Goal: Task Accomplishment & Management: Use online tool/utility

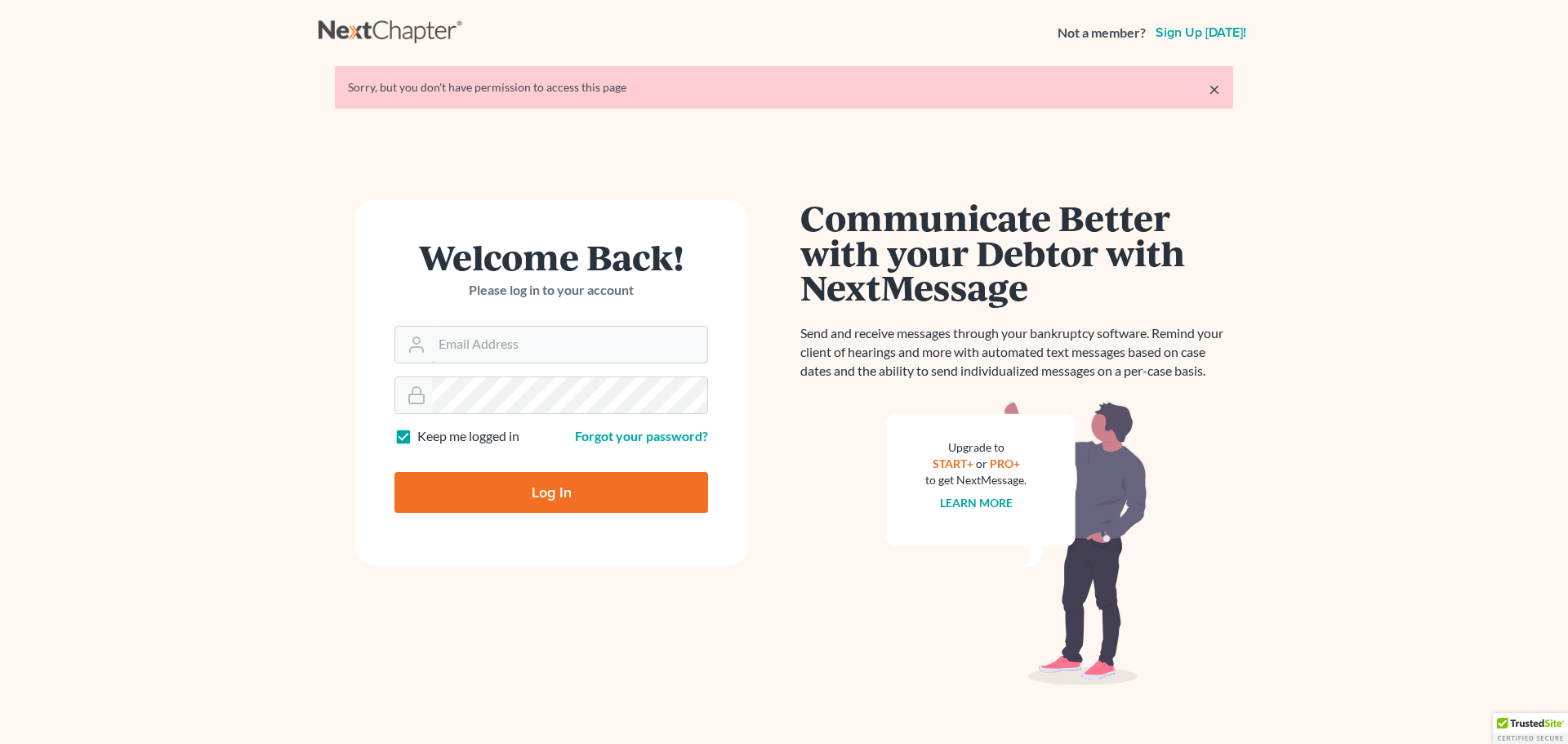
type input "[PERSON_NAME][EMAIL_ADDRESS][DOMAIN_NAME]"
click at [572, 502] on input "Log In" at bounding box center [552, 492] width 314 height 41
type input "Thinking..."
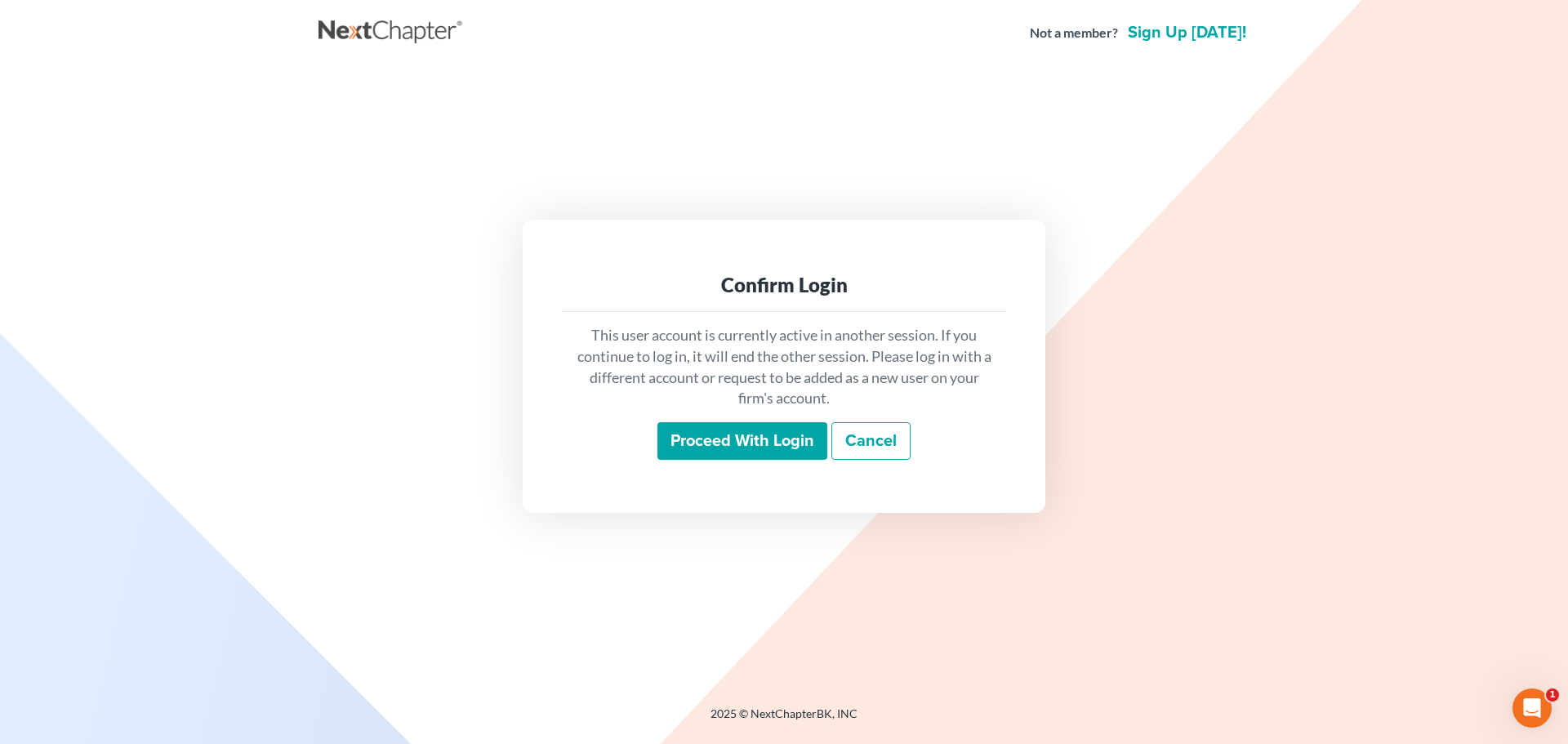
click at [757, 445] on input "Proceed with login" at bounding box center [743, 441] width 170 height 38
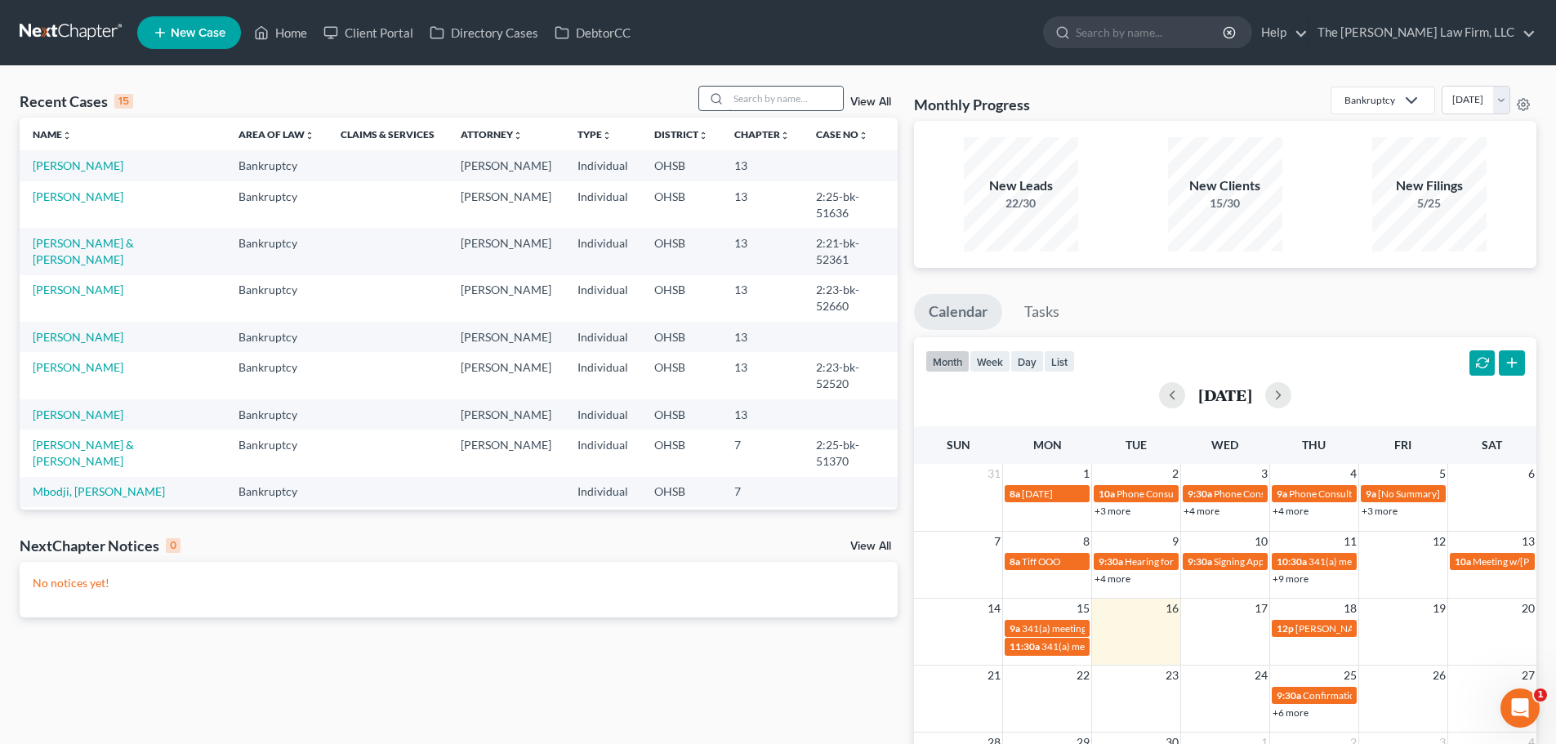
click at [802, 100] on input "search" at bounding box center [786, 99] width 114 height 24
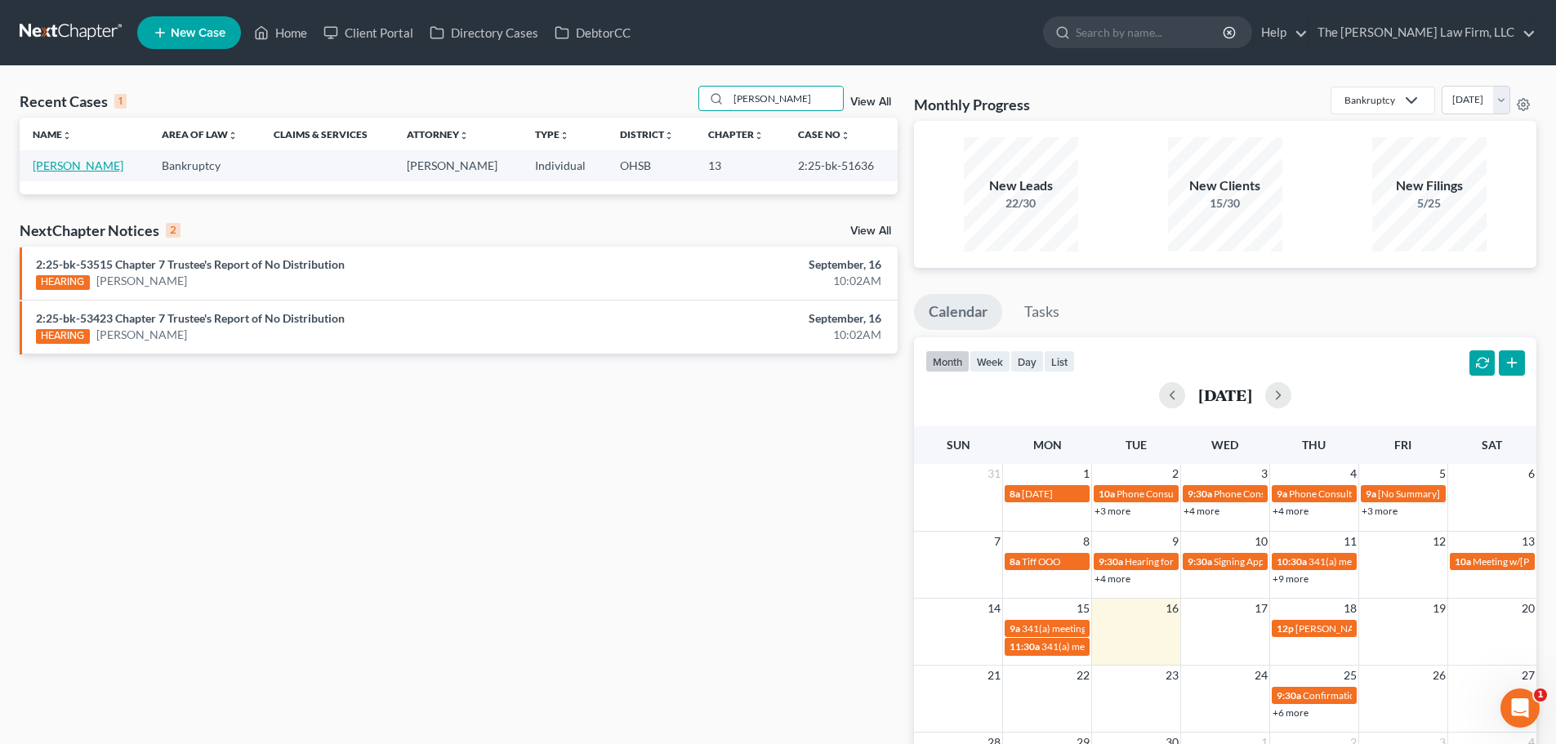
type input "[PERSON_NAME]"
click at [98, 167] on link "[PERSON_NAME]" at bounding box center [78, 165] width 91 height 14
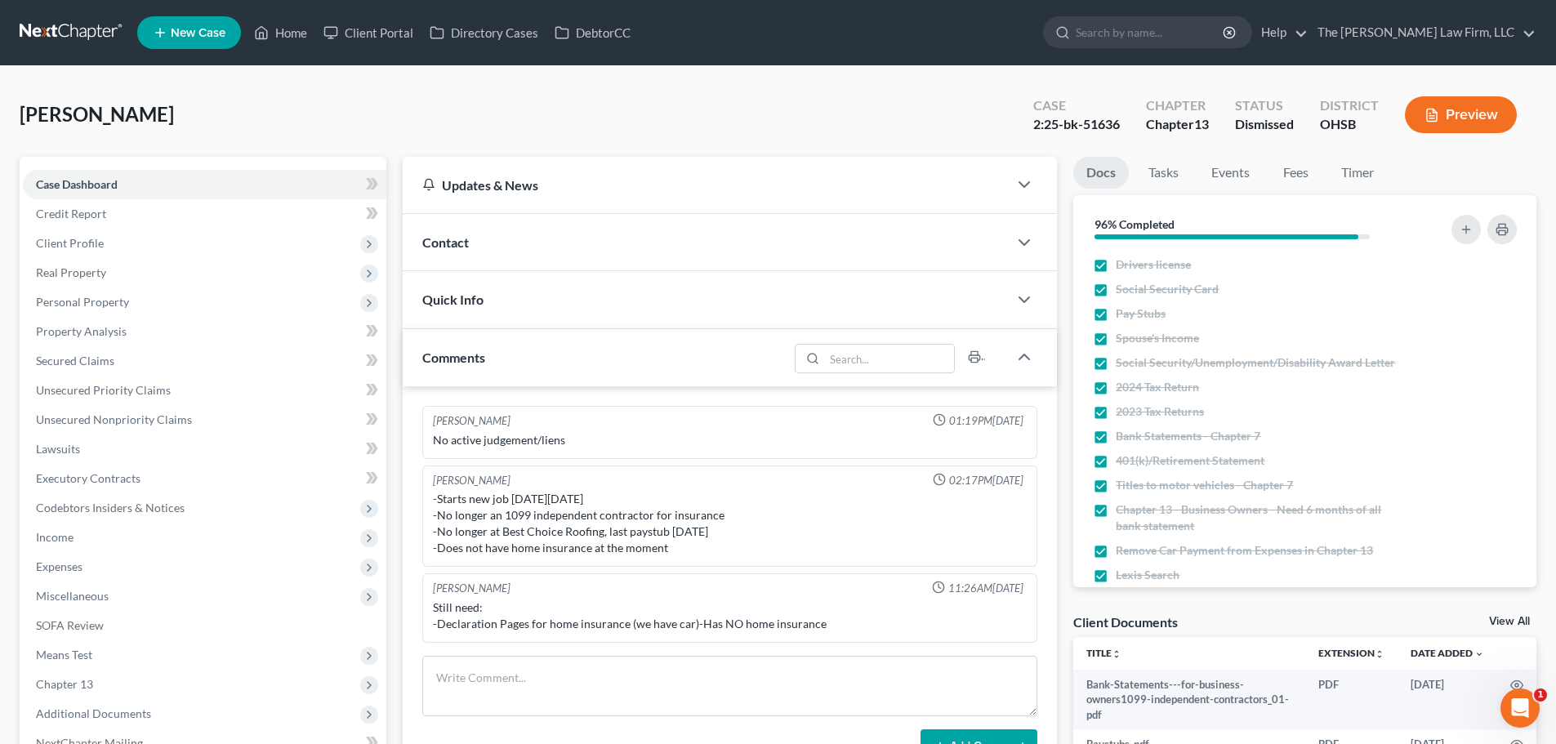
scroll to position [345, 0]
click at [1475, 37] on link "The Jones Law Firm, LLC" at bounding box center [1423, 32] width 226 height 29
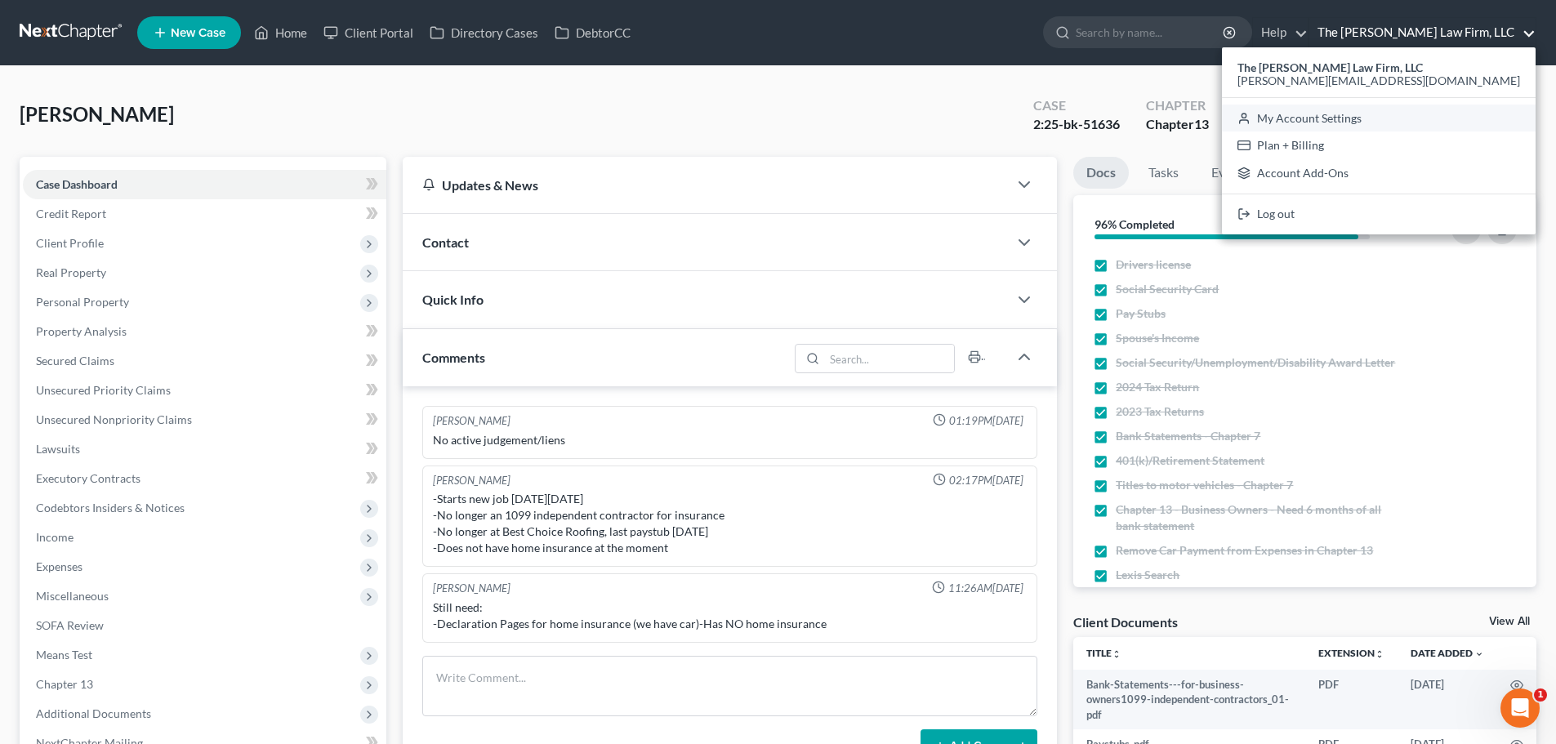
click at [1460, 118] on link "My Account Settings" at bounding box center [1379, 119] width 314 height 28
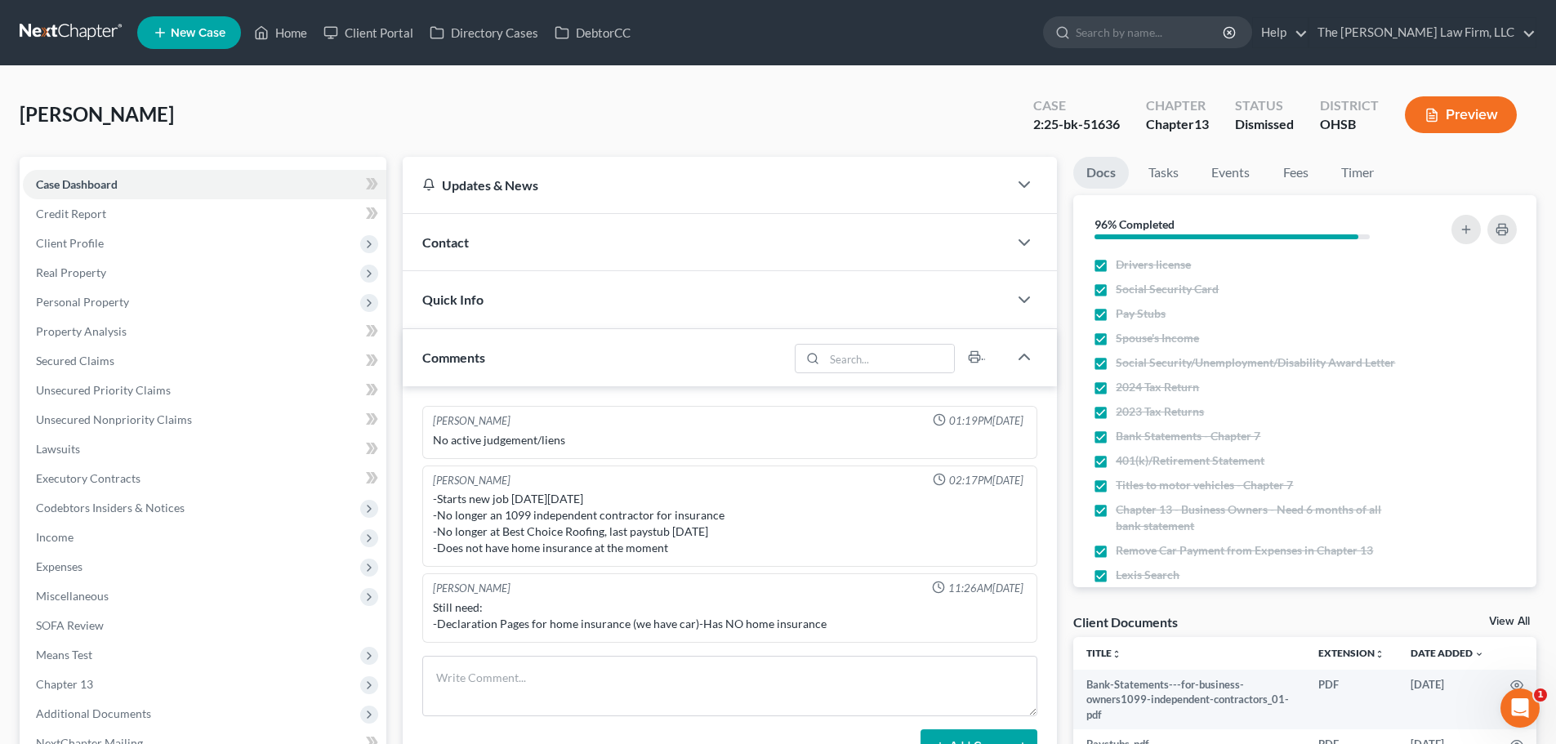
select select "24"
select select "36"
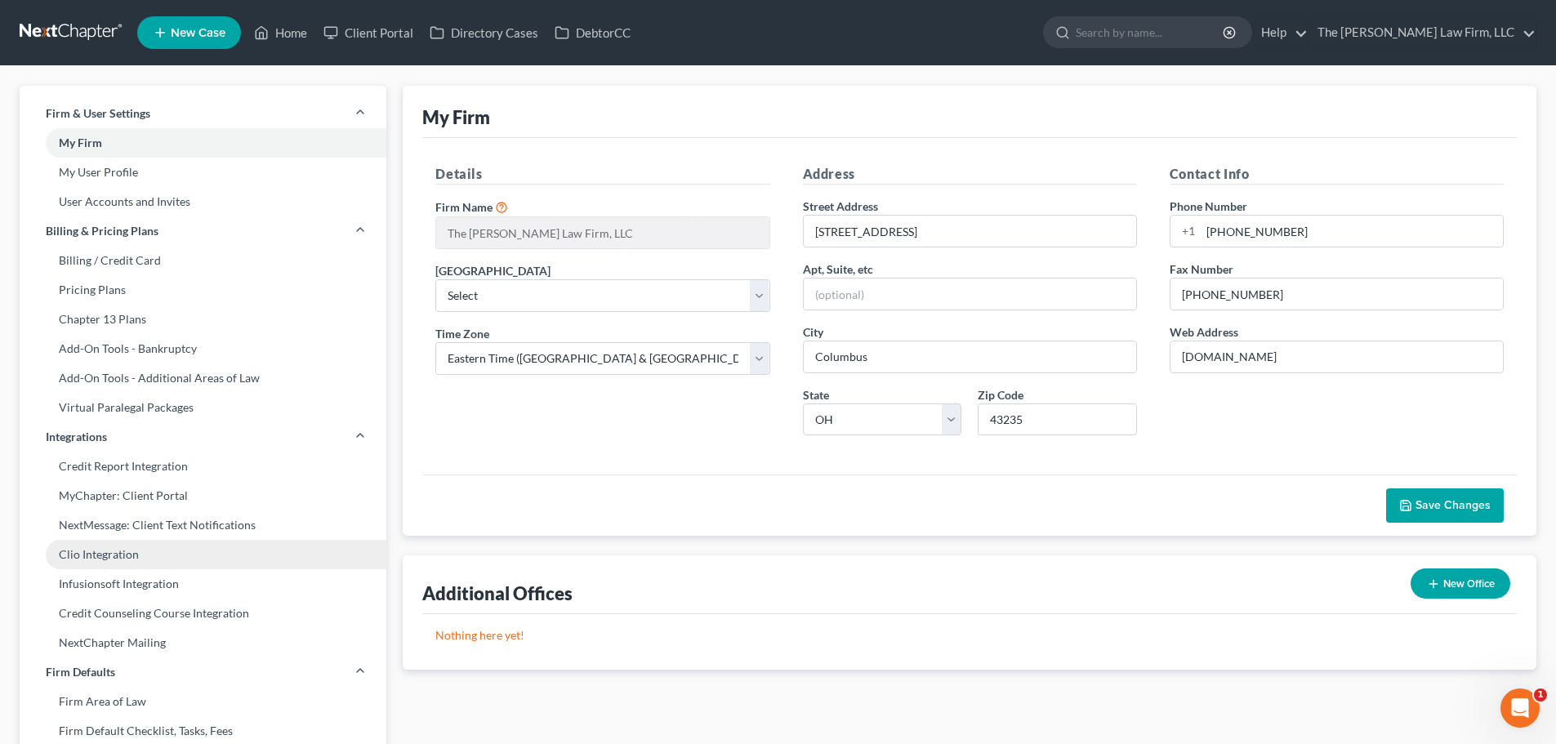
click at [102, 560] on link "Clio Integration" at bounding box center [203, 554] width 367 height 29
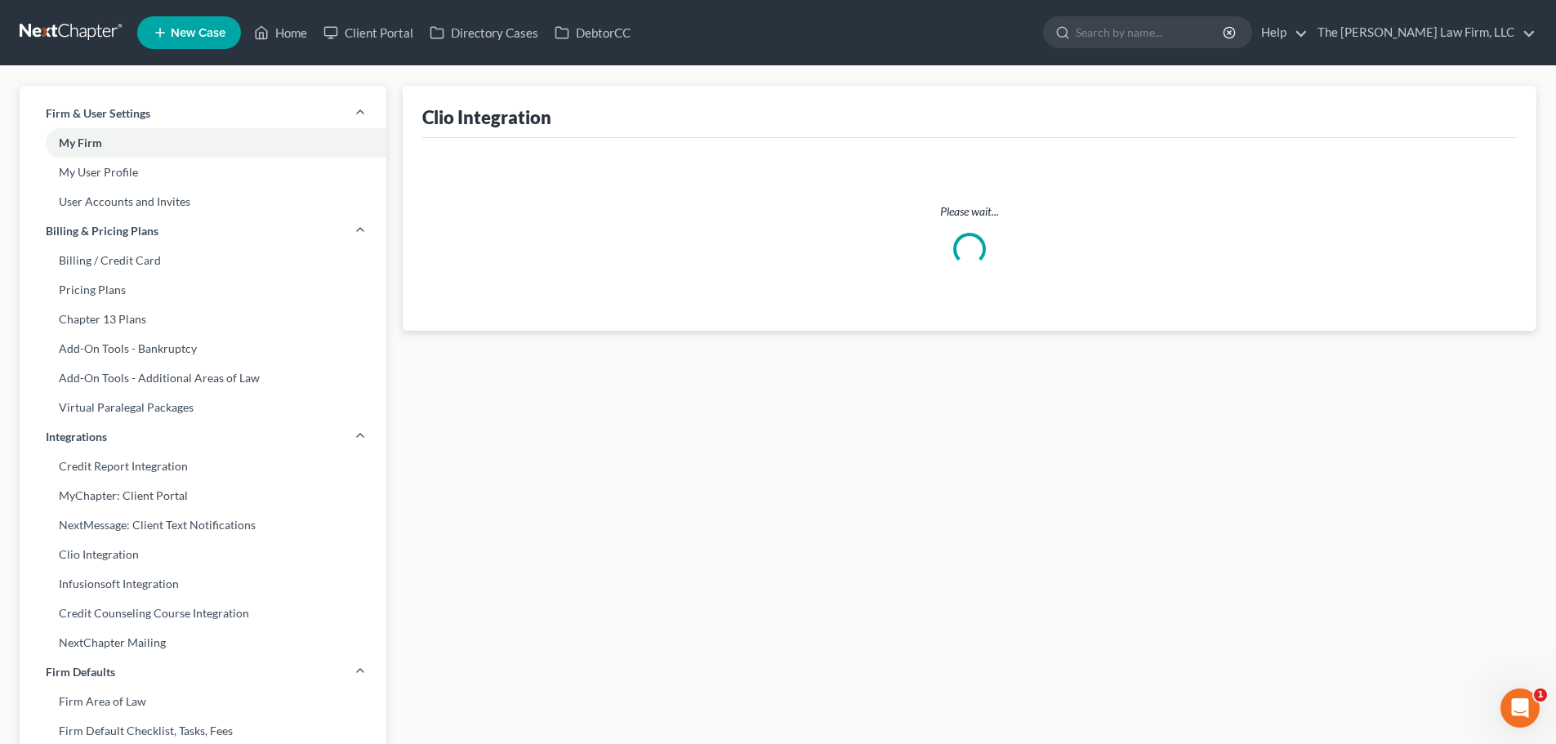
select select "0"
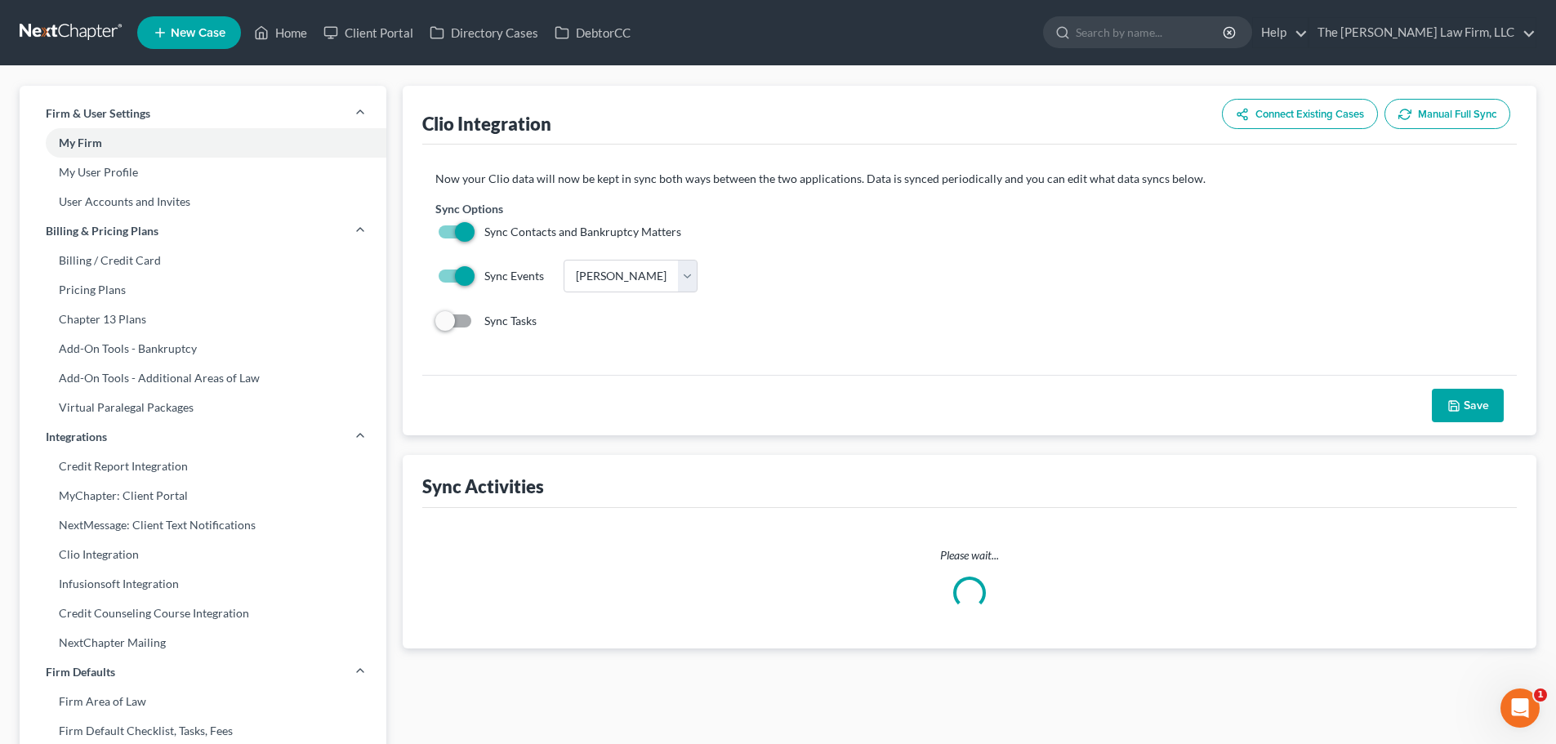
click at [1444, 114] on button "Manual Full Sync" at bounding box center [1448, 114] width 126 height 30
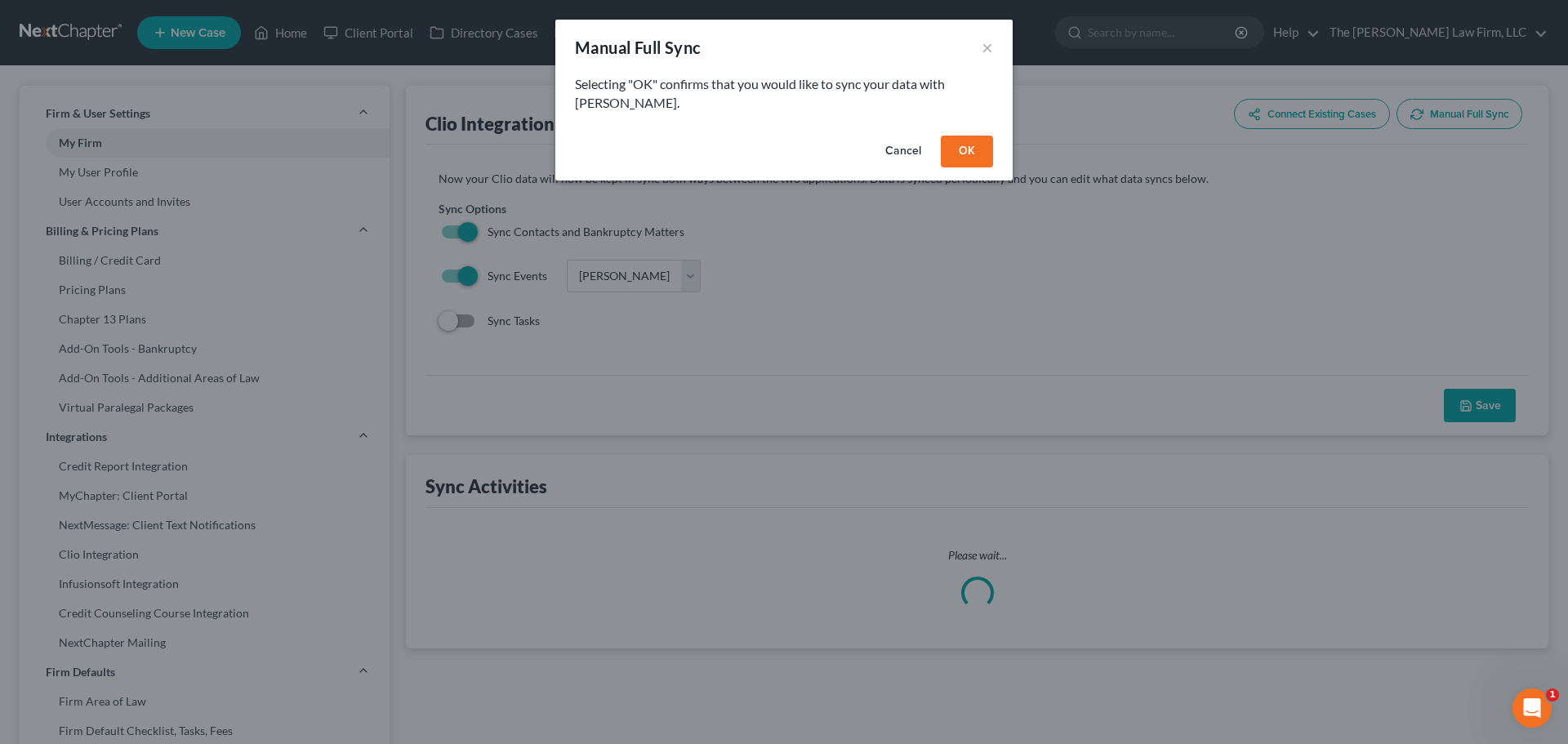
click at [969, 136] on button "OK" at bounding box center [966, 152] width 52 height 33
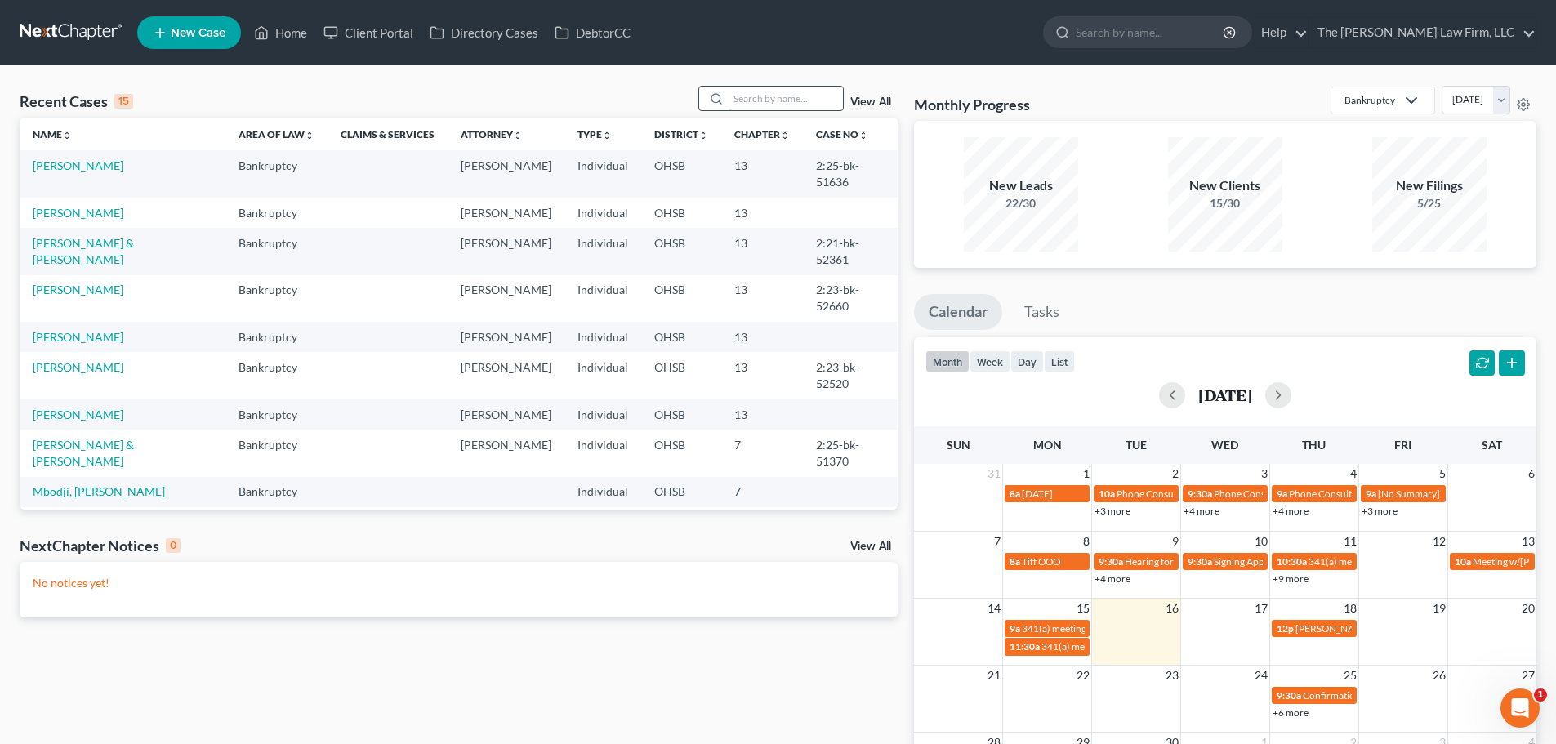
click at [775, 91] on input "search" at bounding box center [786, 99] width 114 height 24
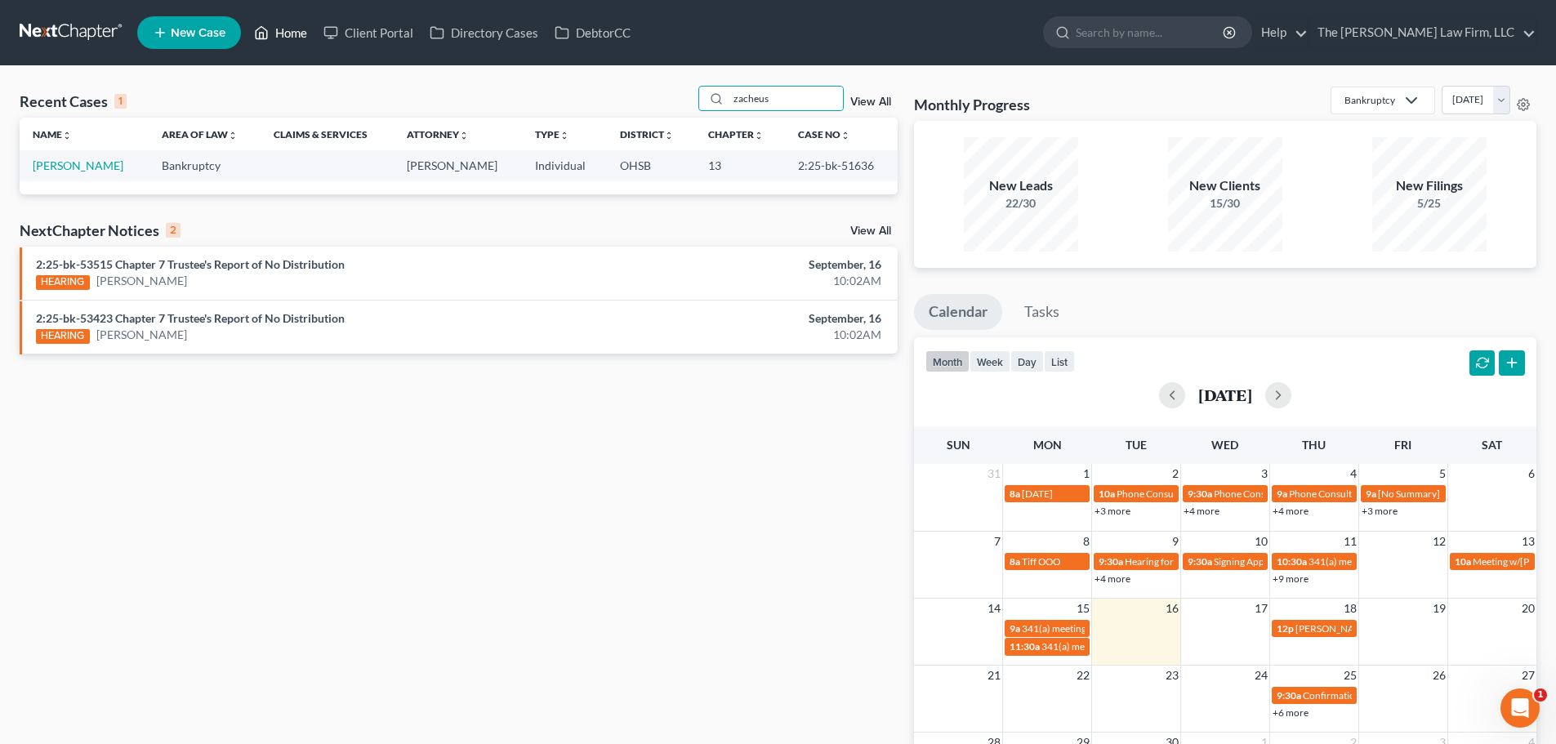
click at [297, 33] on link "Home" at bounding box center [280, 32] width 69 height 29
click at [804, 102] on input "zacheus" at bounding box center [786, 99] width 114 height 24
drag, startPoint x: 797, startPoint y: 102, endPoint x: 718, endPoint y: 103, distance: 78.4
click at [718, 103] on div "zacheus" at bounding box center [771, 98] width 145 height 25
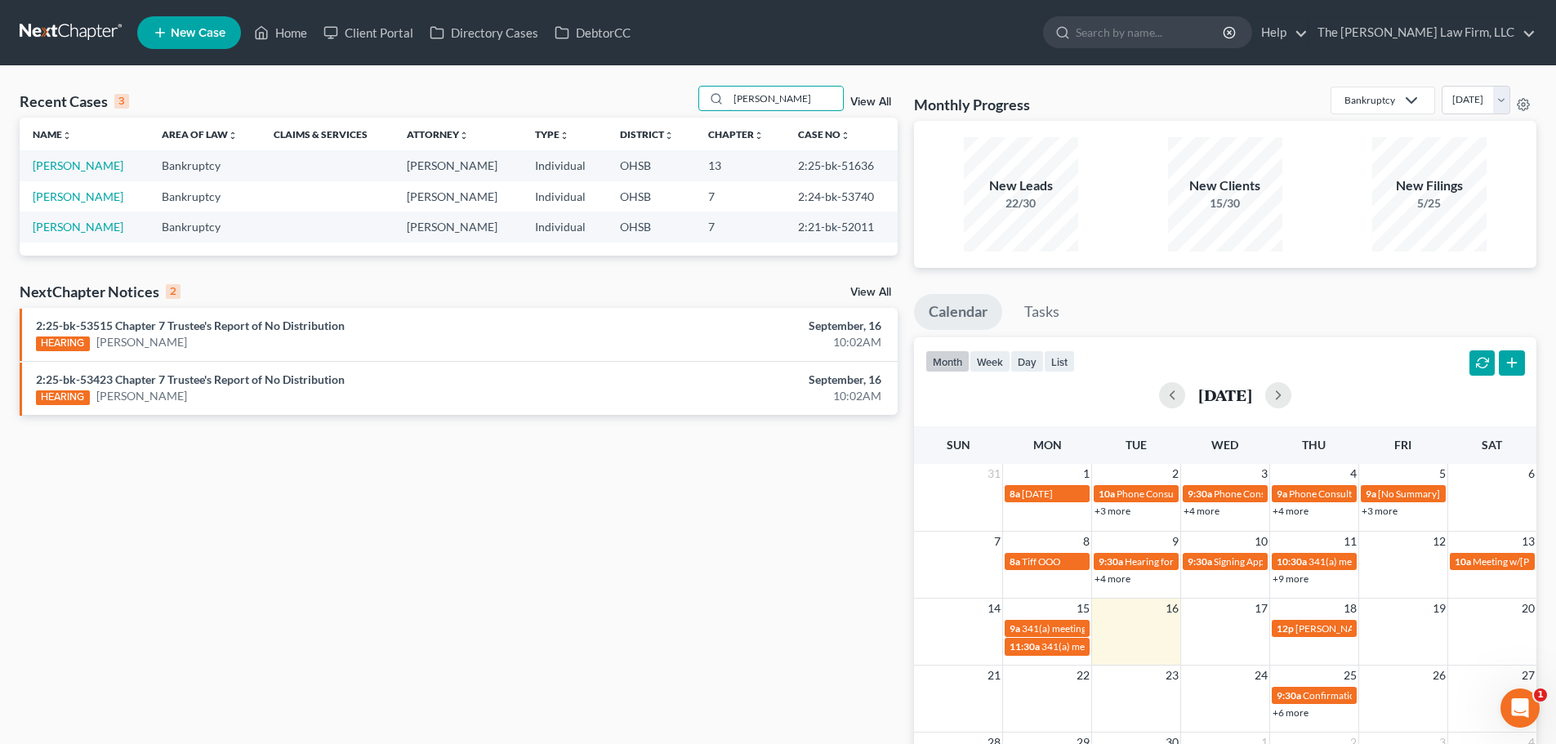
drag, startPoint x: 792, startPoint y: 95, endPoint x: 587, endPoint y: 114, distance: 206.0
click at [587, 114] on div "Recent Cases 3 zach View All" at bounding box center [459, 102] width 878 height 32
type input "zacheus"
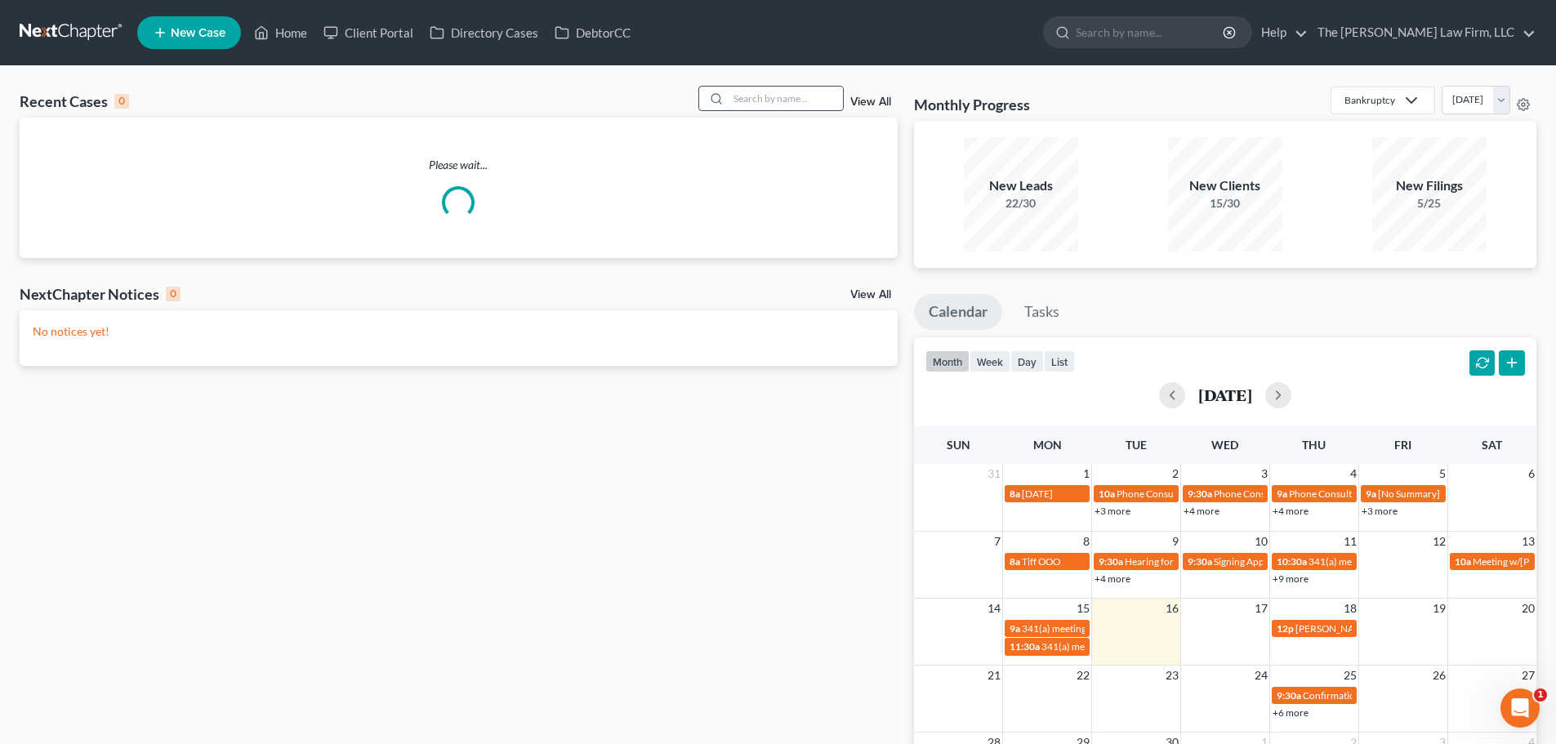
click at [770, 94] on input "search" at bounding box center [786, 99] width 114 height 24
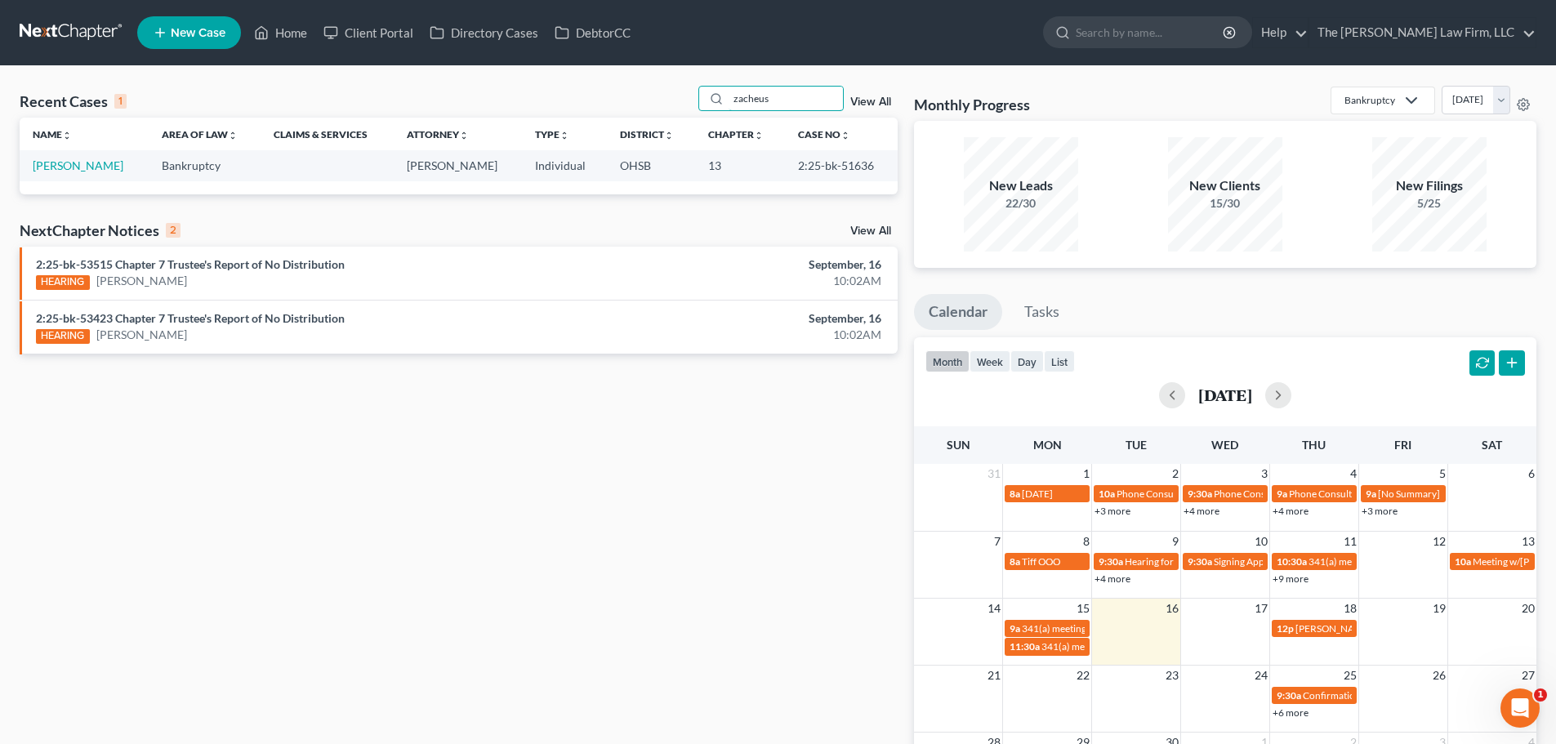
drag, startPoint x: 782, startPoint y: 91, endPoint x: 650, endPoint y: 109, distance: 132.8
click at [650, 109] on div "Recent Cases 1 zacheus View All" at bounding box center [459, 102] width 878 height 32
type input "[PERSON_NAME]"
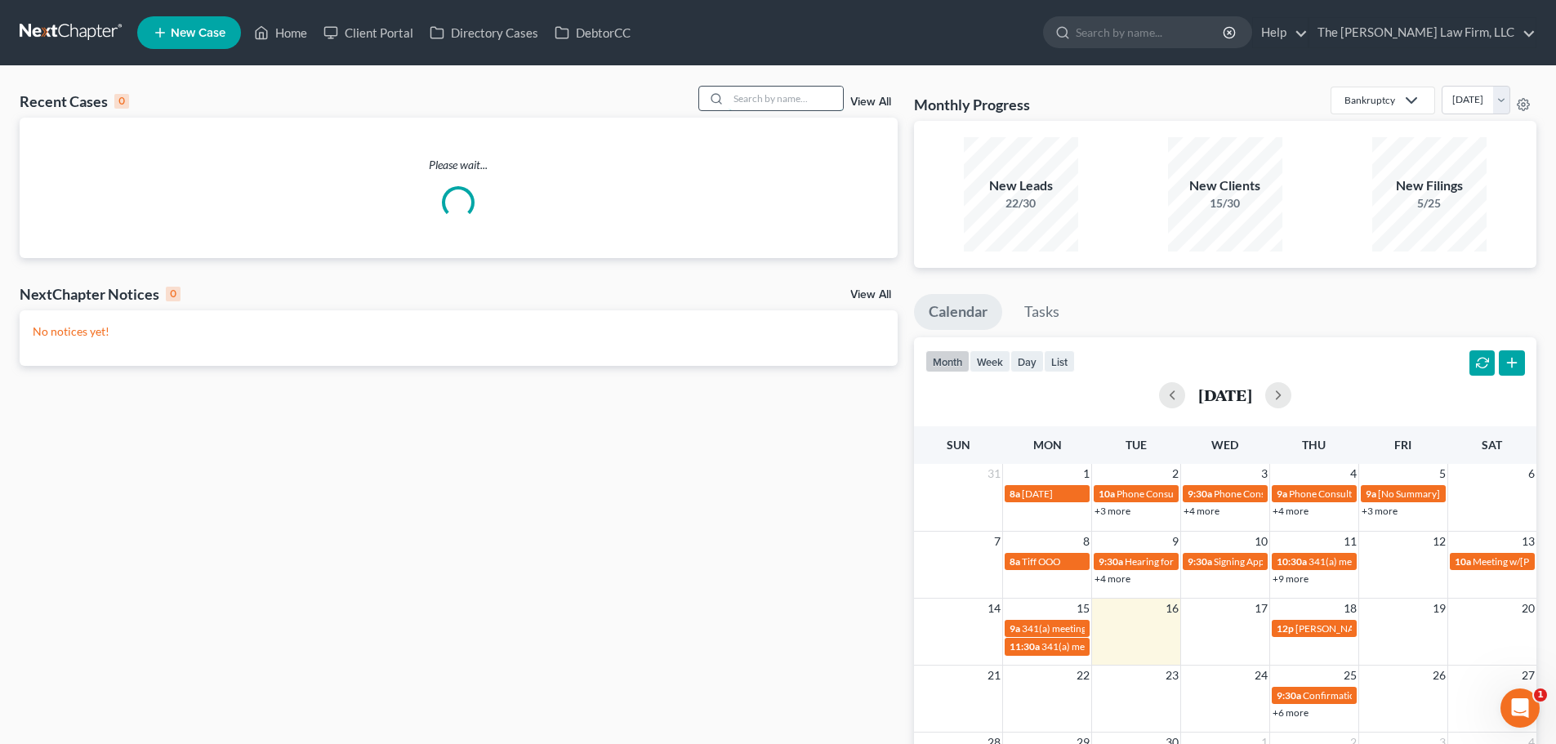
click at [751, 94] on input "search" at bounding box center [786, 99] width 114 height 24
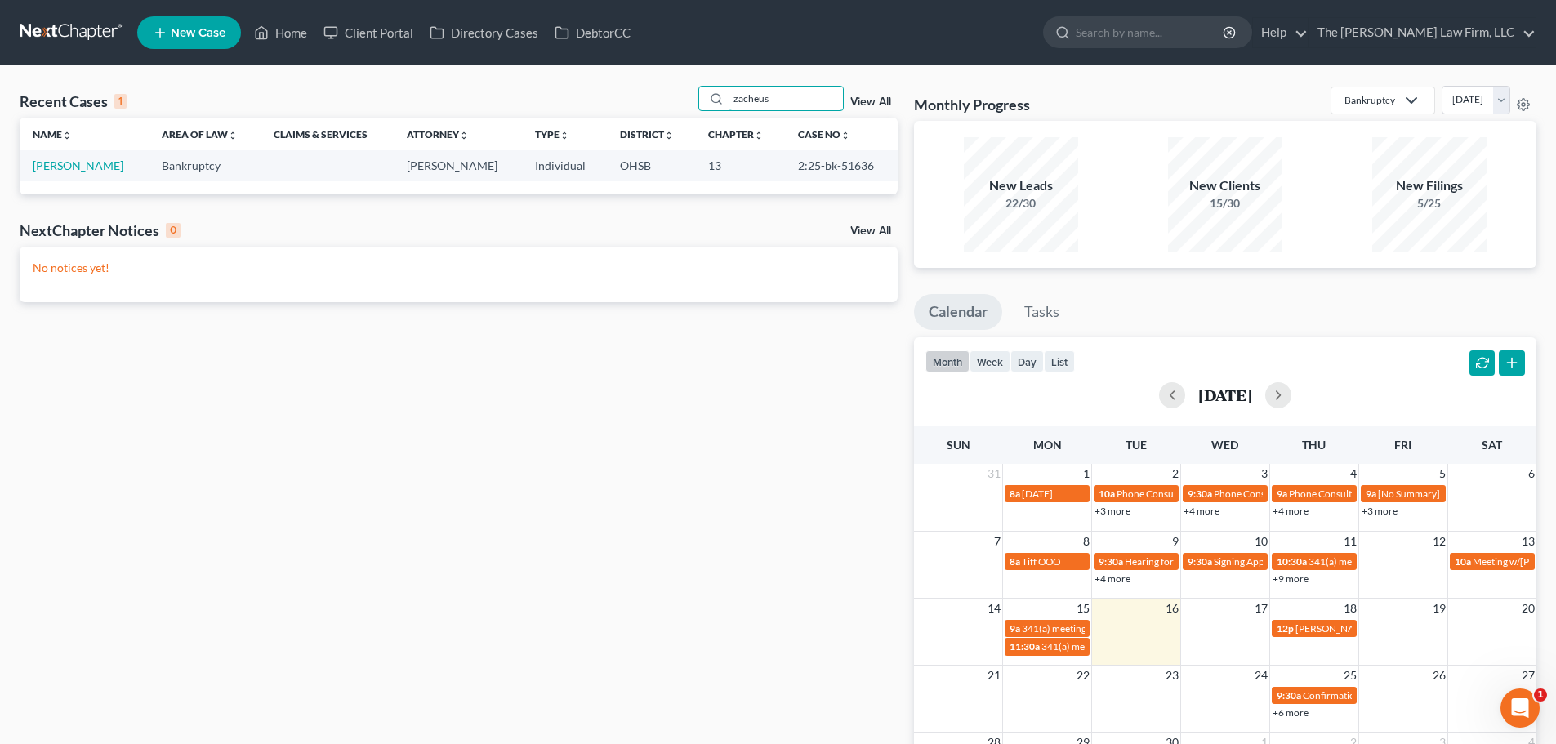
drag, startPoint x: 803, startPoint y: 99, endPoint x: 649, endPoint y: 110, distance: 154.8
click at [649, 110] on div "Recent Cases 1 zacheus View All" at bounding box center [459, 102] width 878 height 32
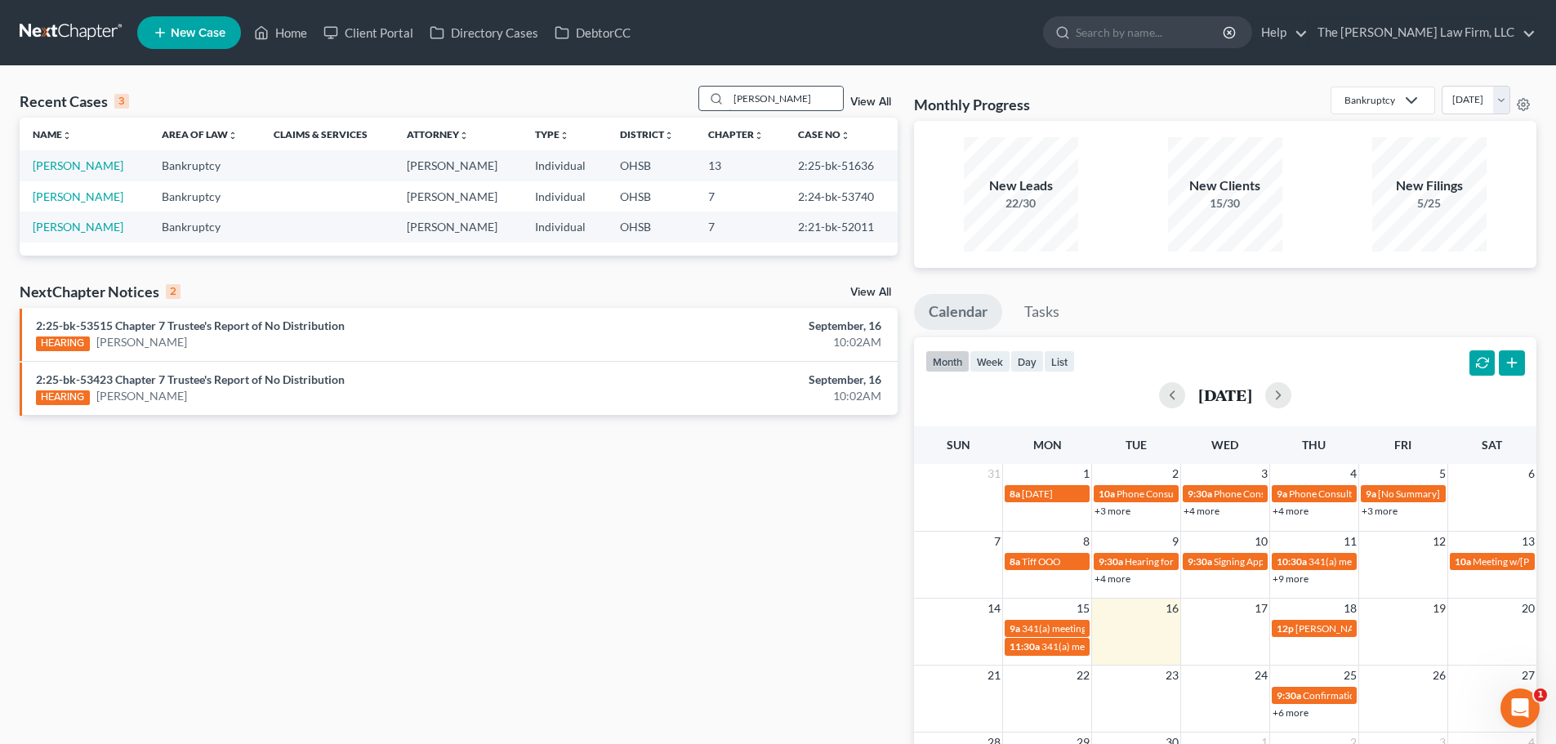
drag, startPoint x: 804, startPoint y: 105, endPoint x: 720, endPoint y: 100, distance: 84.3
click at [720, 100] on div "[PERSON_NAME]" at bounding box center [771, 98] width 145 height 25
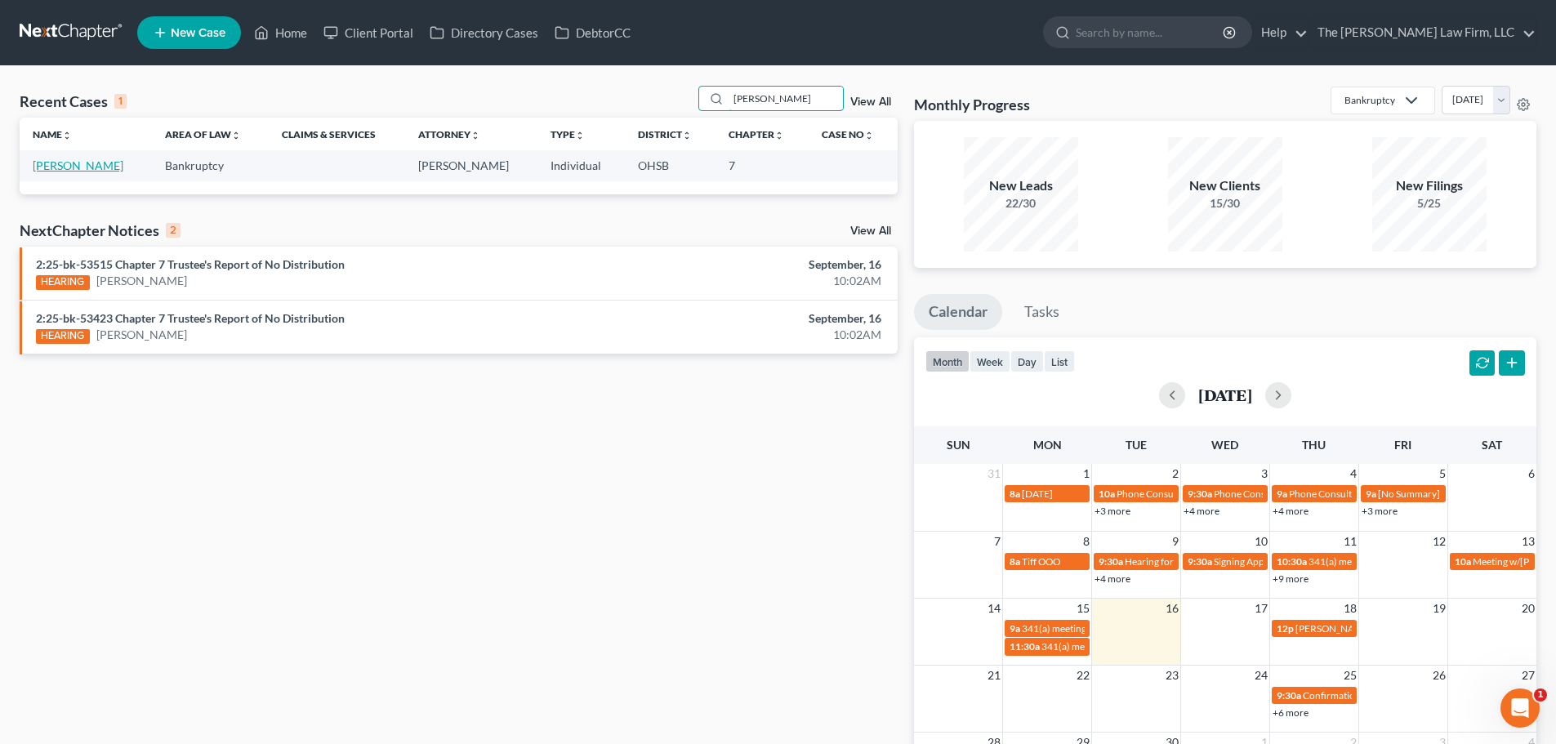
type input "[PERSON_NAME]"
click at [61, 168] on link "[PERSON_NAME]" at bounding box center [78, 165] width 91 height 14
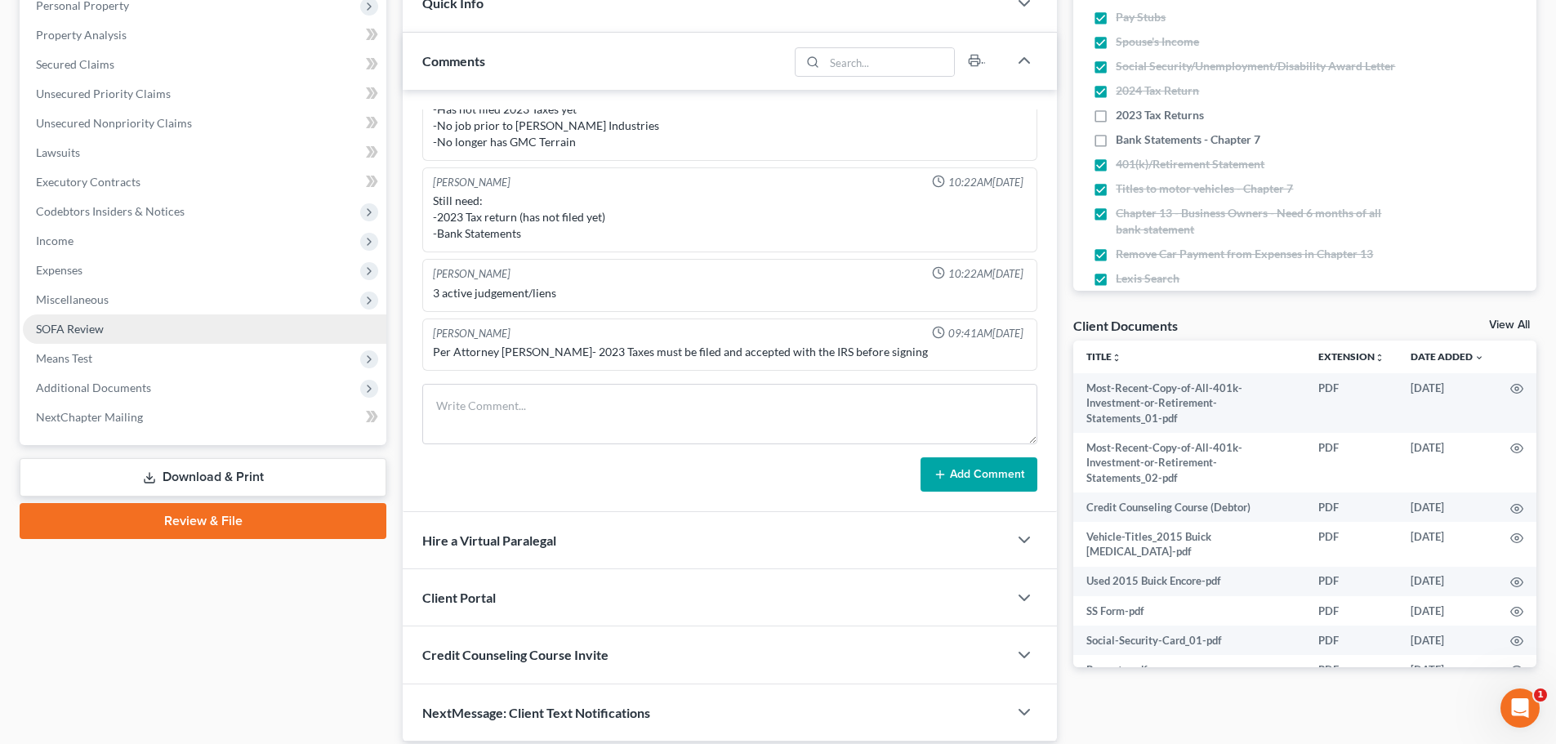
scroll to position [356, 0]
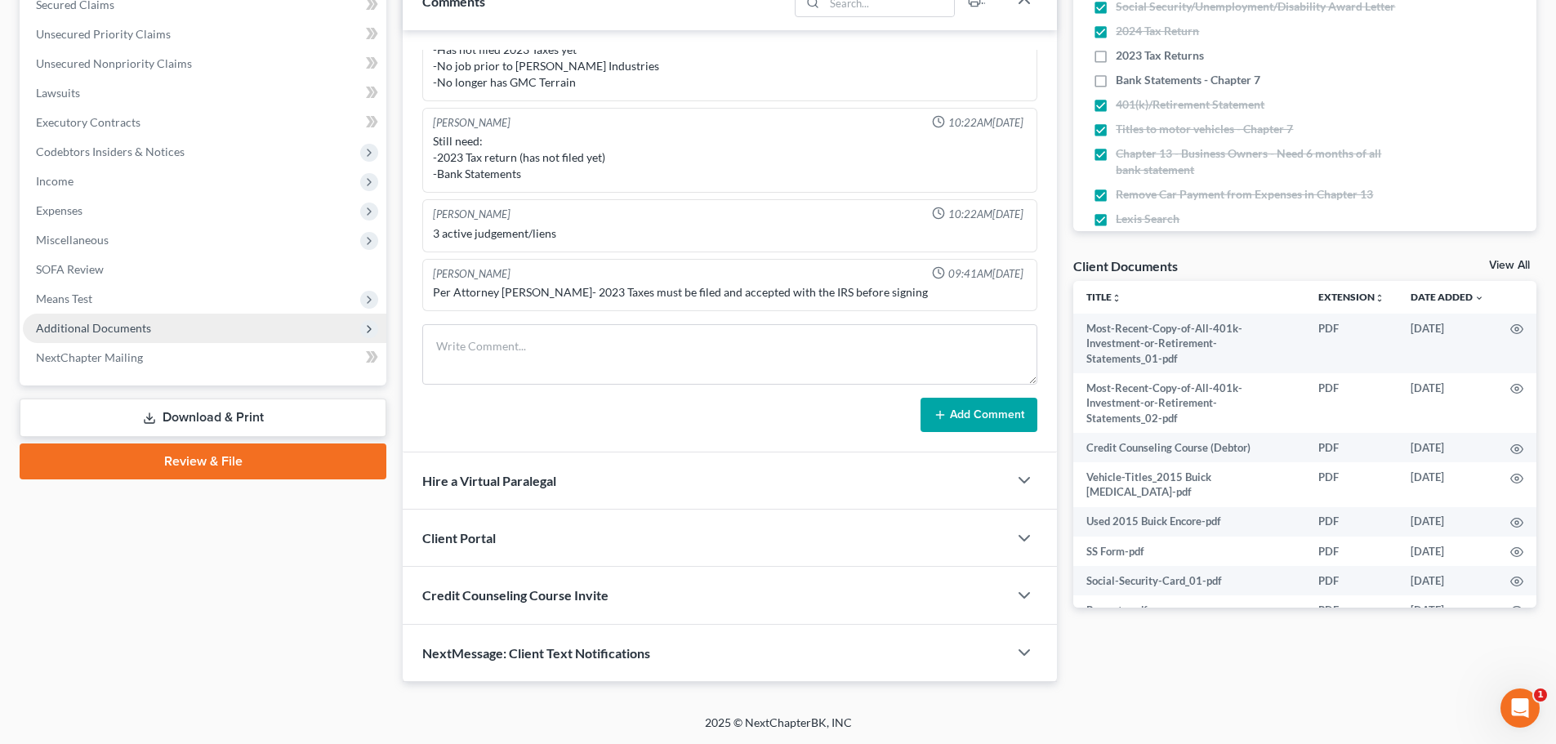
click at [107, 328] on span "Additional Documents" at bounding box center [93, 328] width 115 height 14
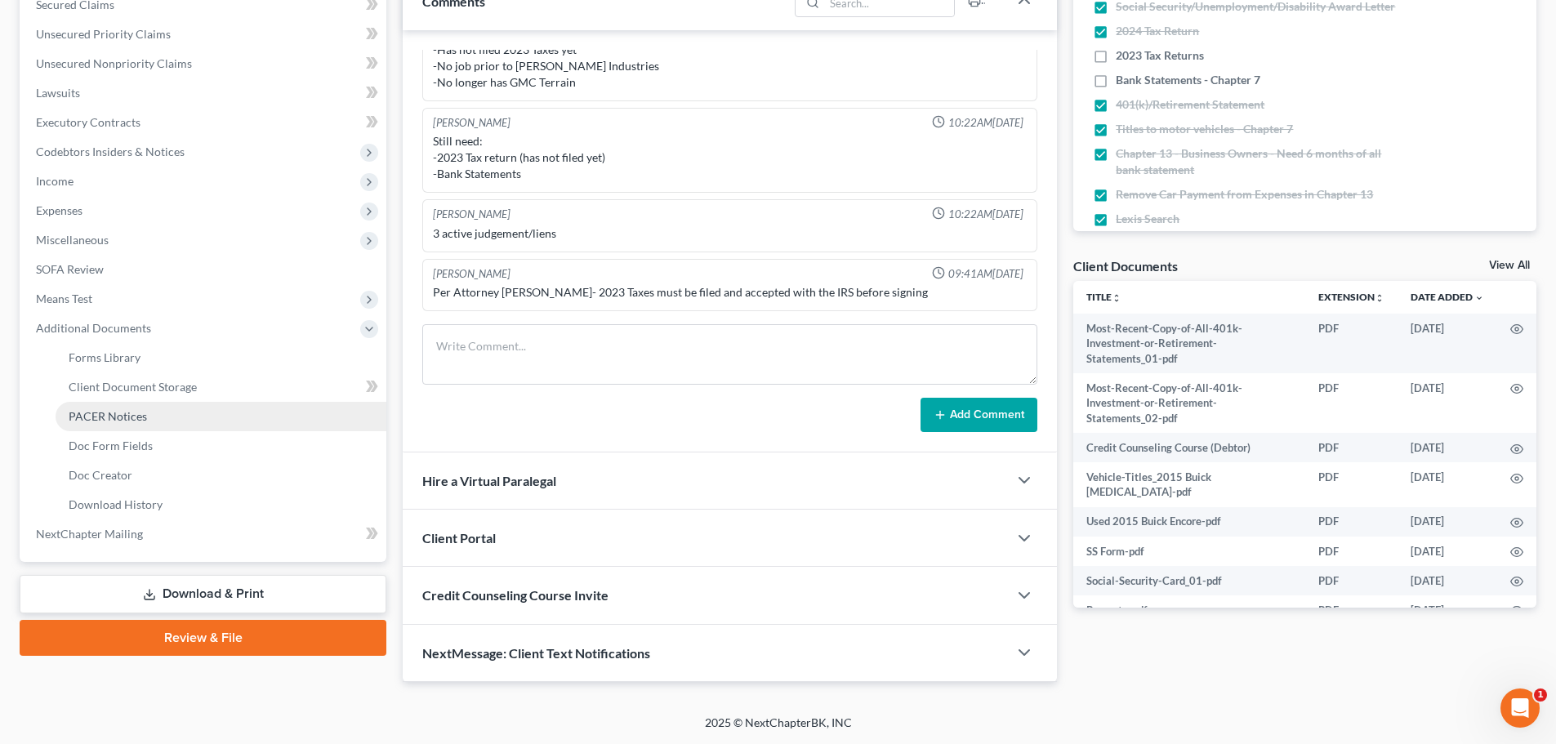
click at [155, 410] on link "PACER Notices" at bounding box center [221, 416] width 331 height 29
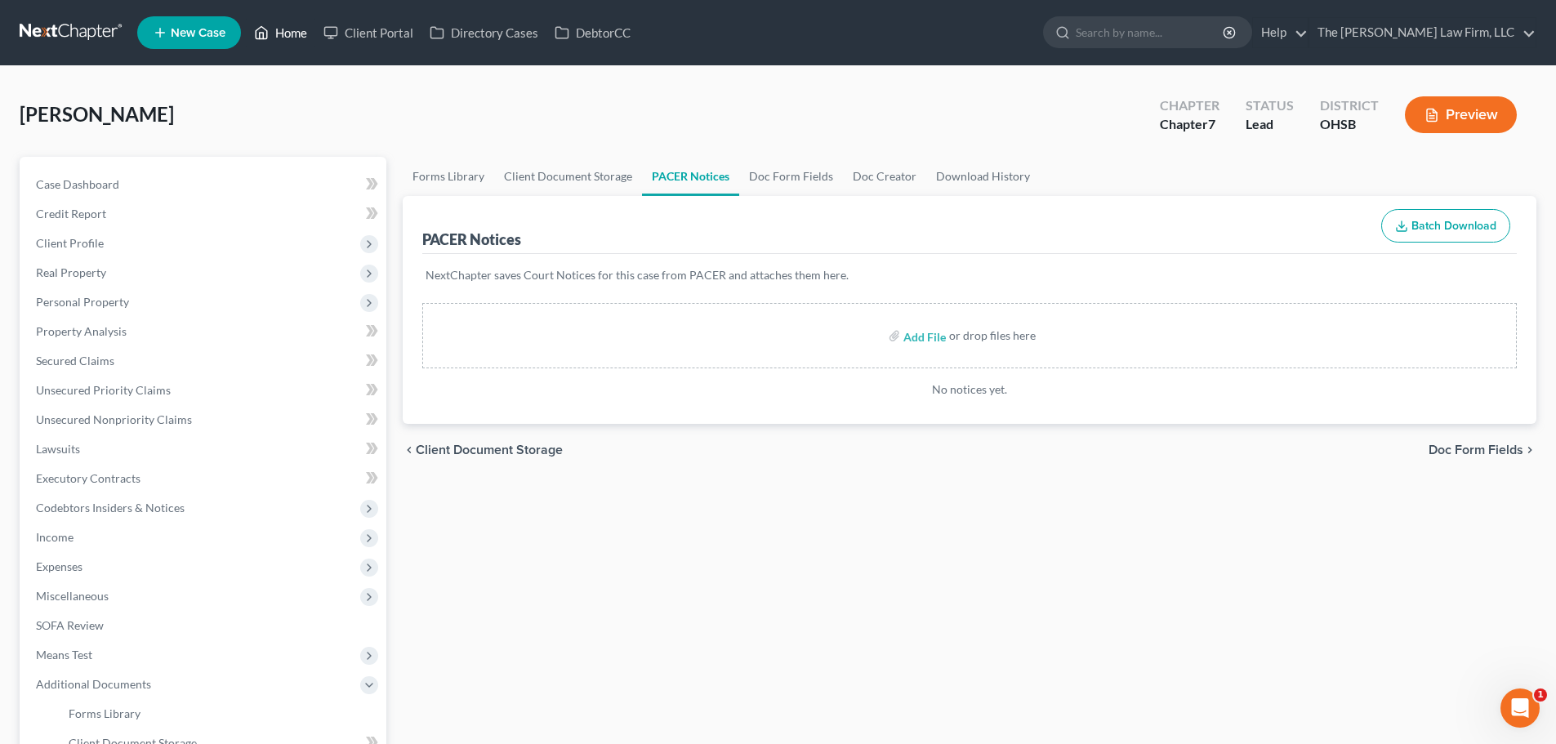
click at [287, 34] on link "Home" at bounding box center [280, 32] width 69 height 29
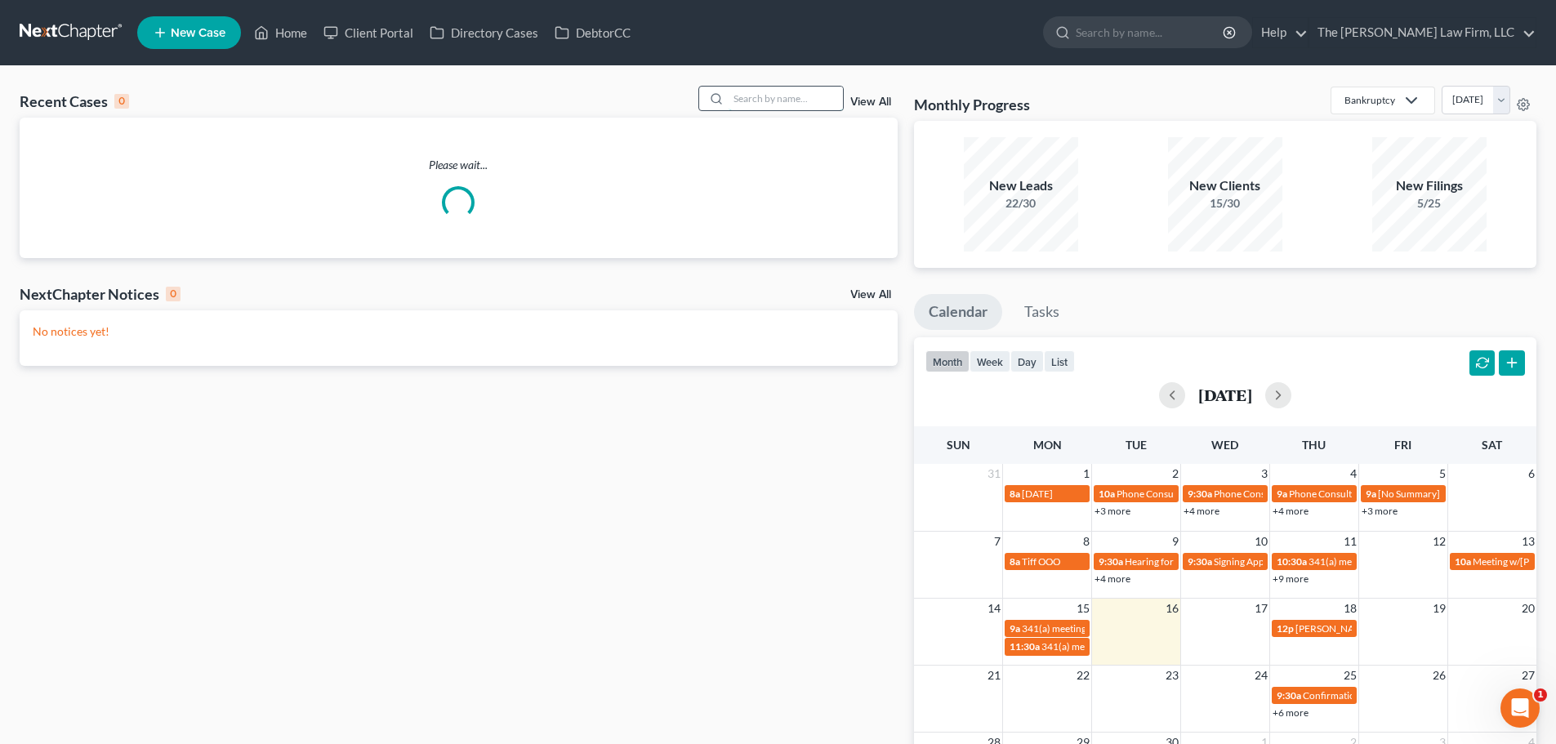
click at [761, 105] on input "search" at bounding box center [786, 99] width 114 height 24
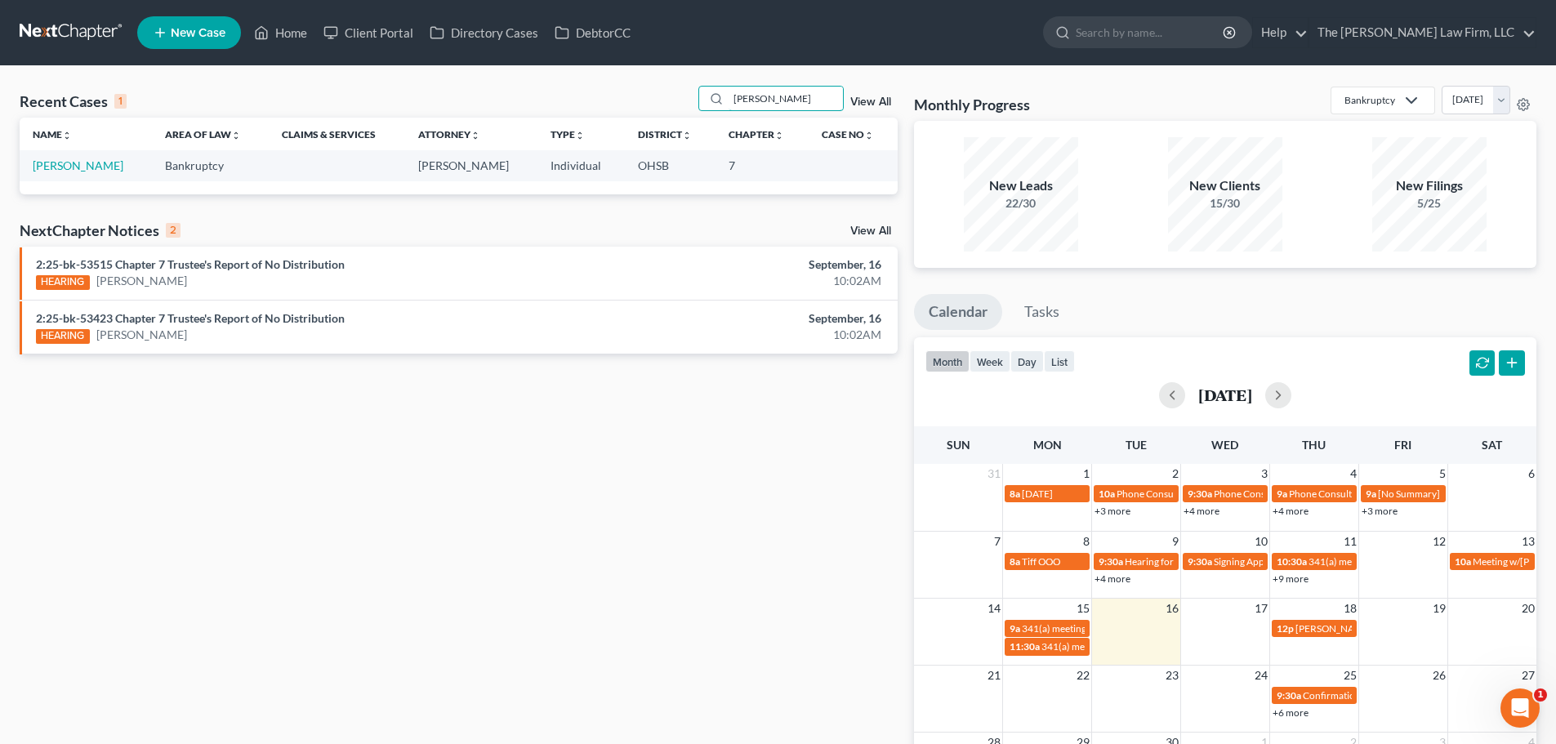
drag, startPoint x: 772, startPoint y: 99, endPoint x: 680, endPoint y: 100, distance: 92.3
click at [680, 100] on div "Recent Cases 1 [PERSON_NAME] View All" at bounding box center [459, 102] width 878 height 32
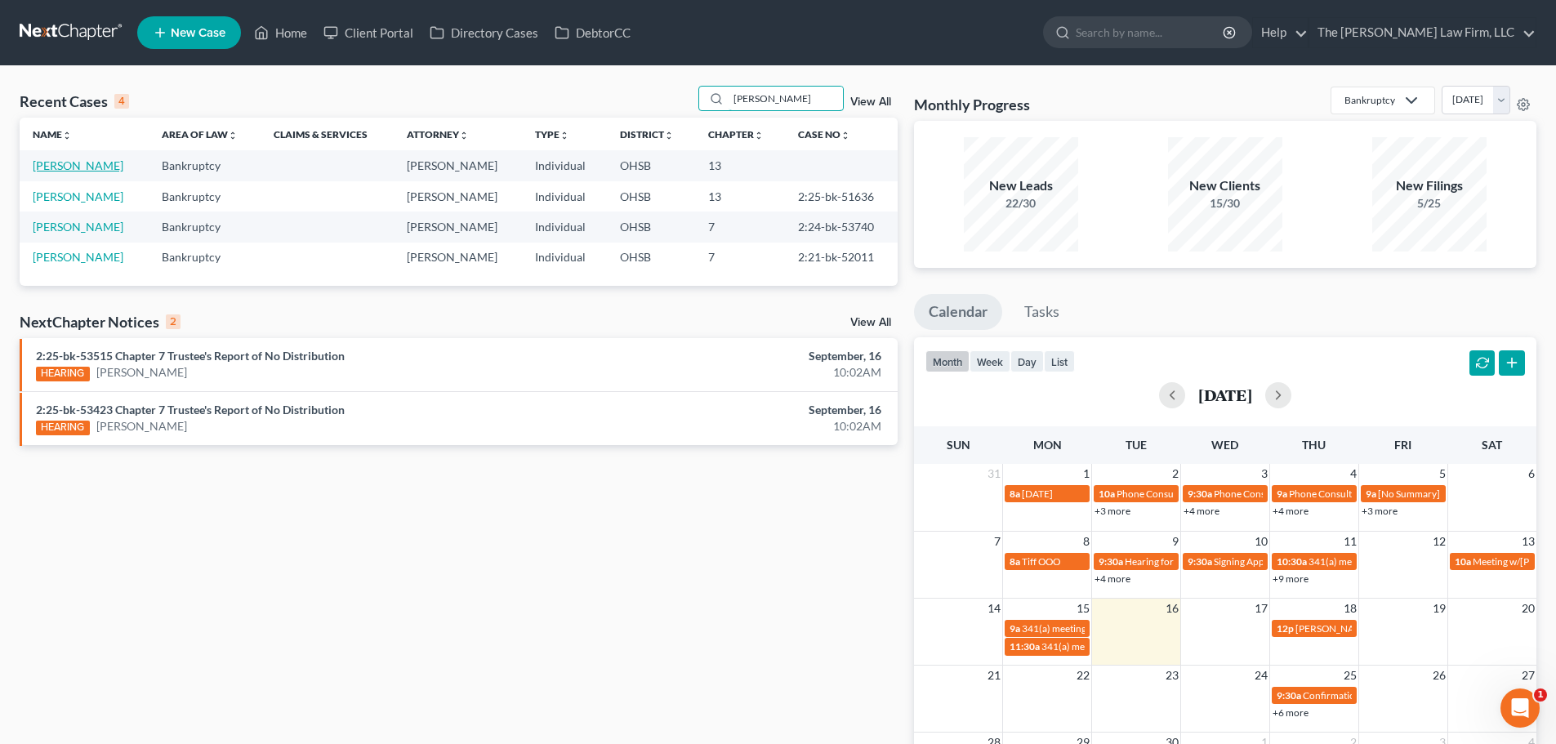
type input "[PERSON_NAME]"
click at [90, 170] on link "[PERSON_NAME]" at bounding box center [78, 165] width 91 height 14
